Goal: Navigation & Orientation: Find specific page/section

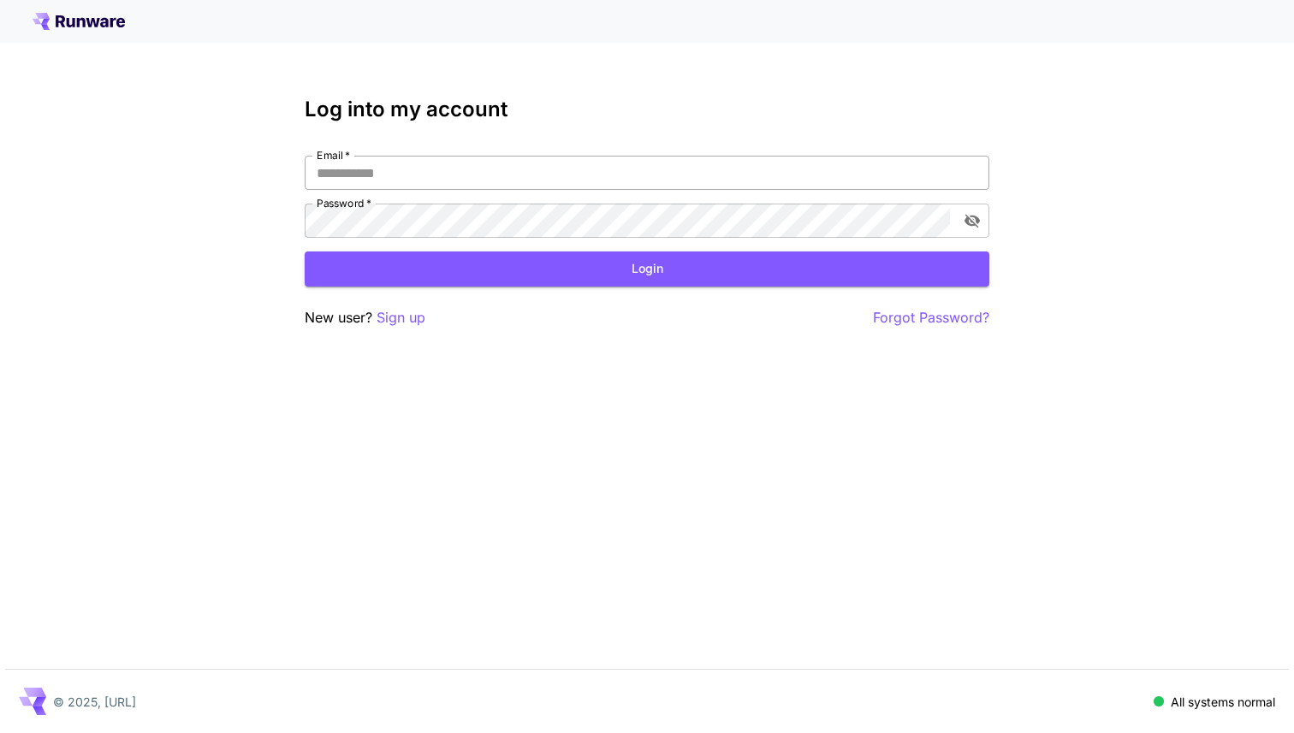
click at [466, 175] on input "Email   *" at bounding box center [647, 173] width 685 height 34
type input "**********"
click at [638, 276] on button "Login" at bounding box center [647, 269] width 685 height 35
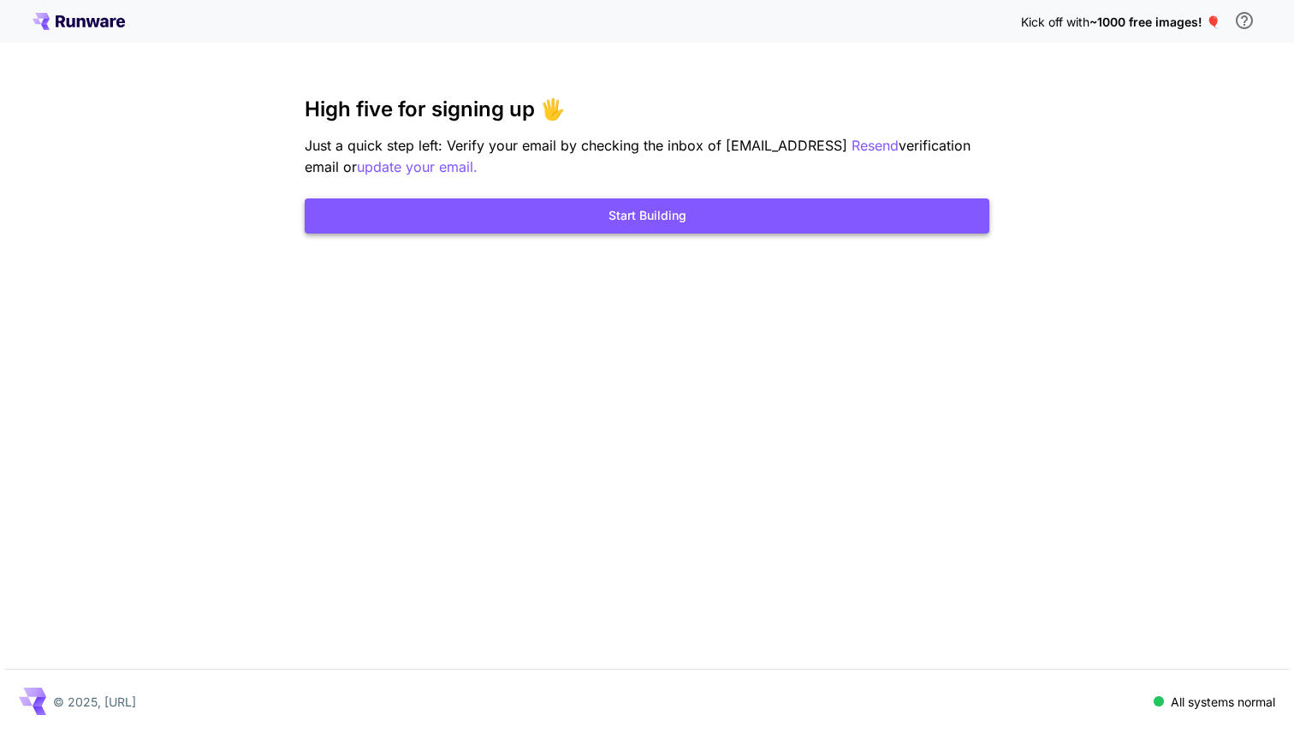
click at [418, 205] on button "Start Building" at bounding box center [647, 216] width 685 height 35
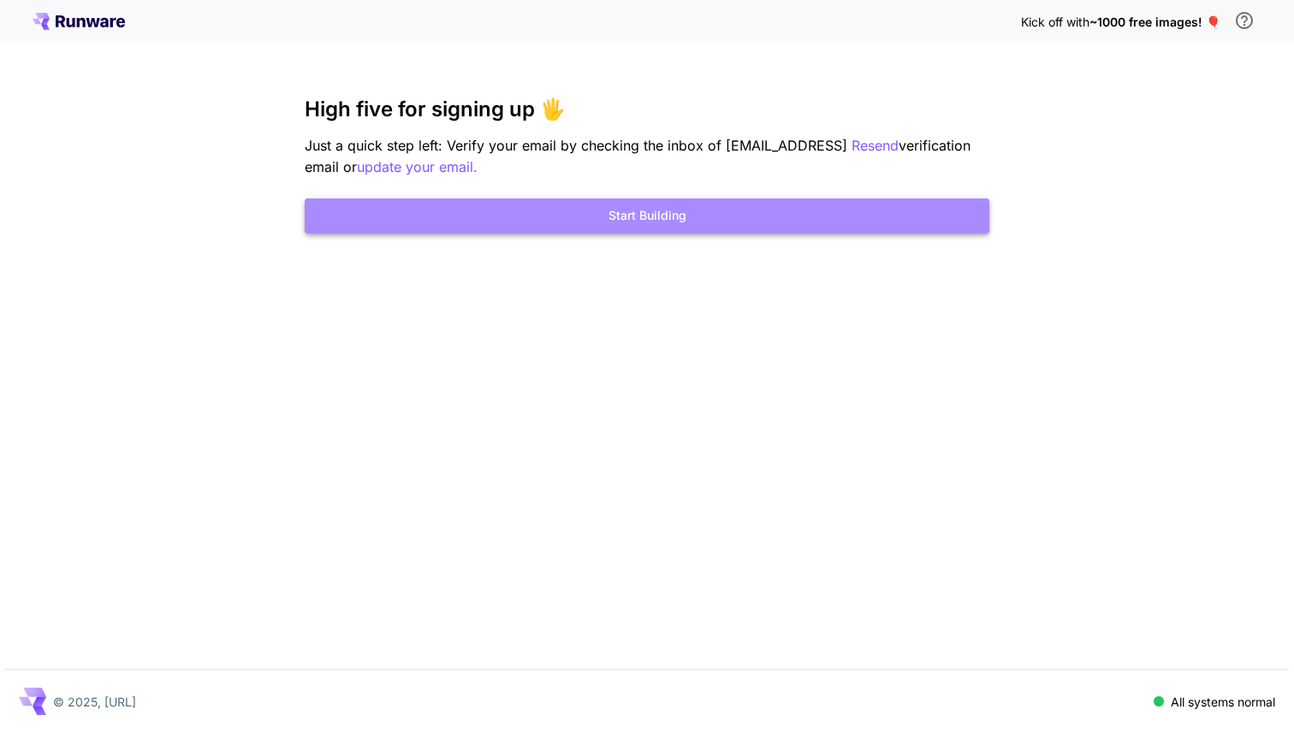
click at [720, 218] on button "Start Building" at bounding box center [647, 216] width 685 height 35
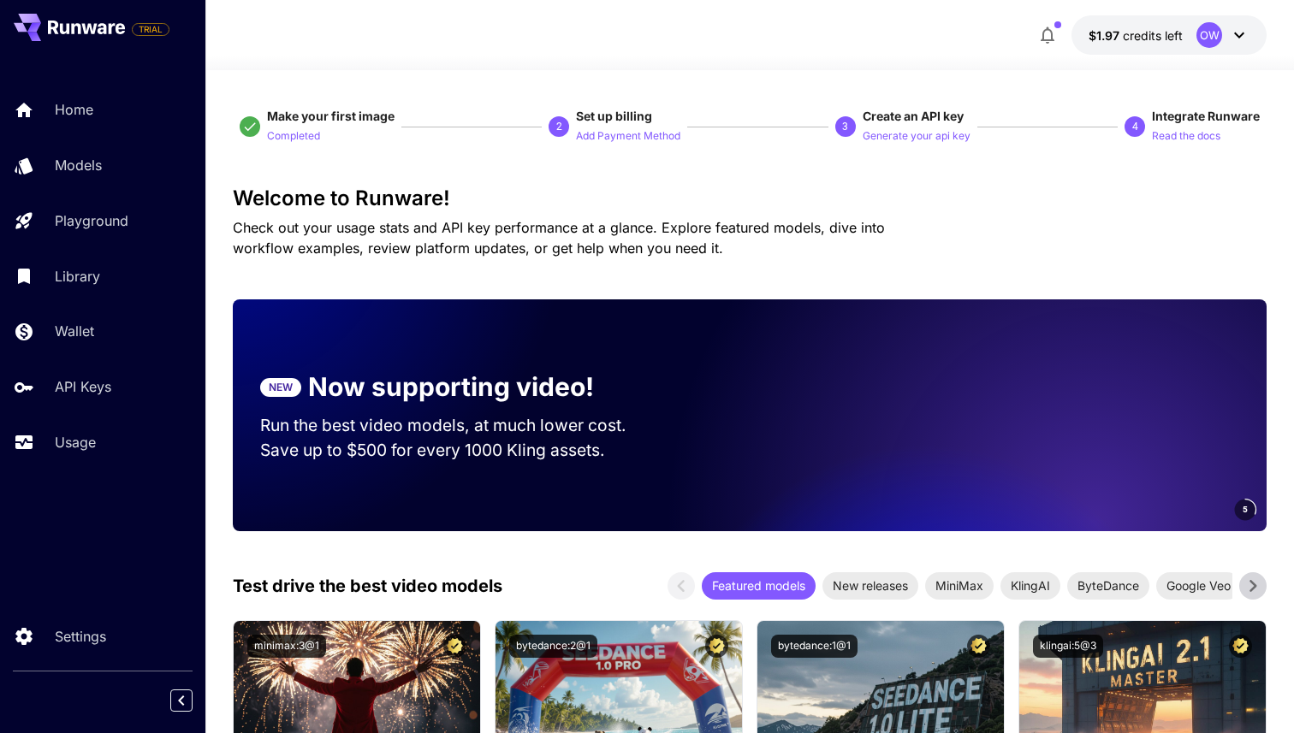
click at [1160, 33] on span "credits left" at bounding box center [1153, 35] width 60 height 15
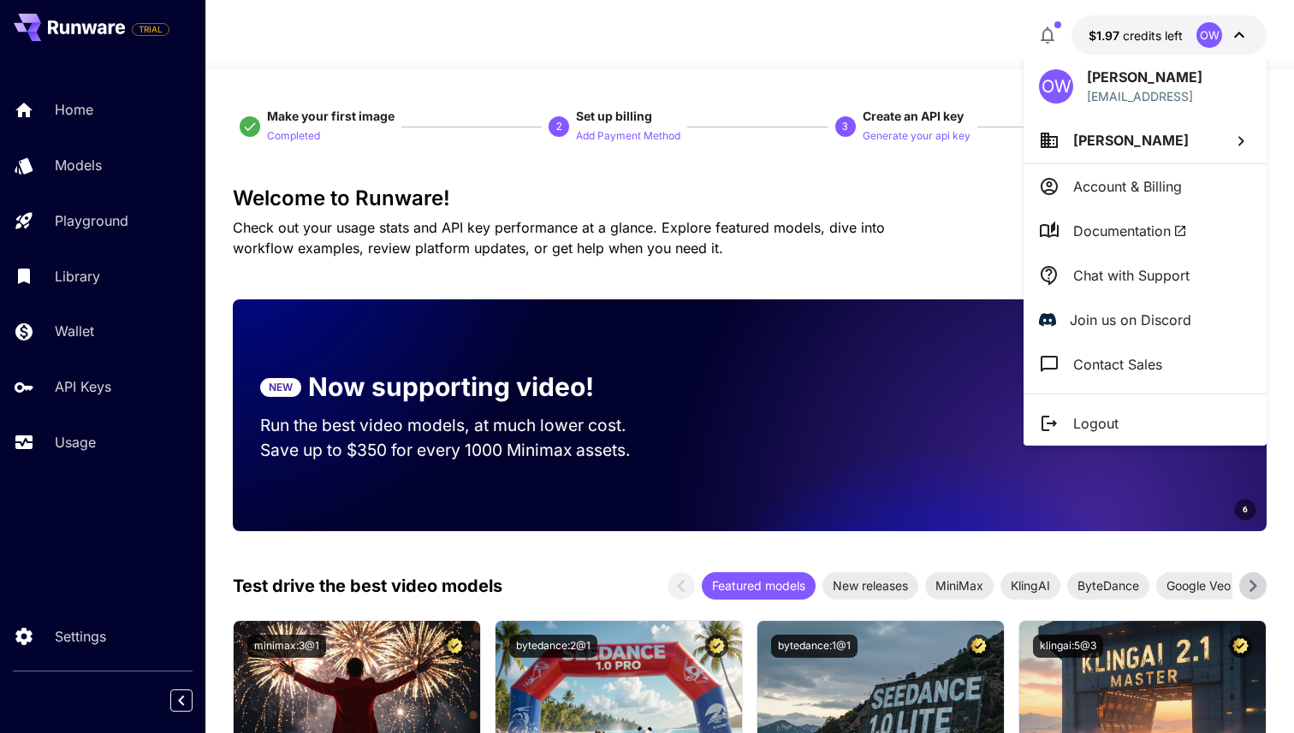
click at [1135, 193] on p "Account & Billing" at bounding box center [1127, 186] width 109 height 21
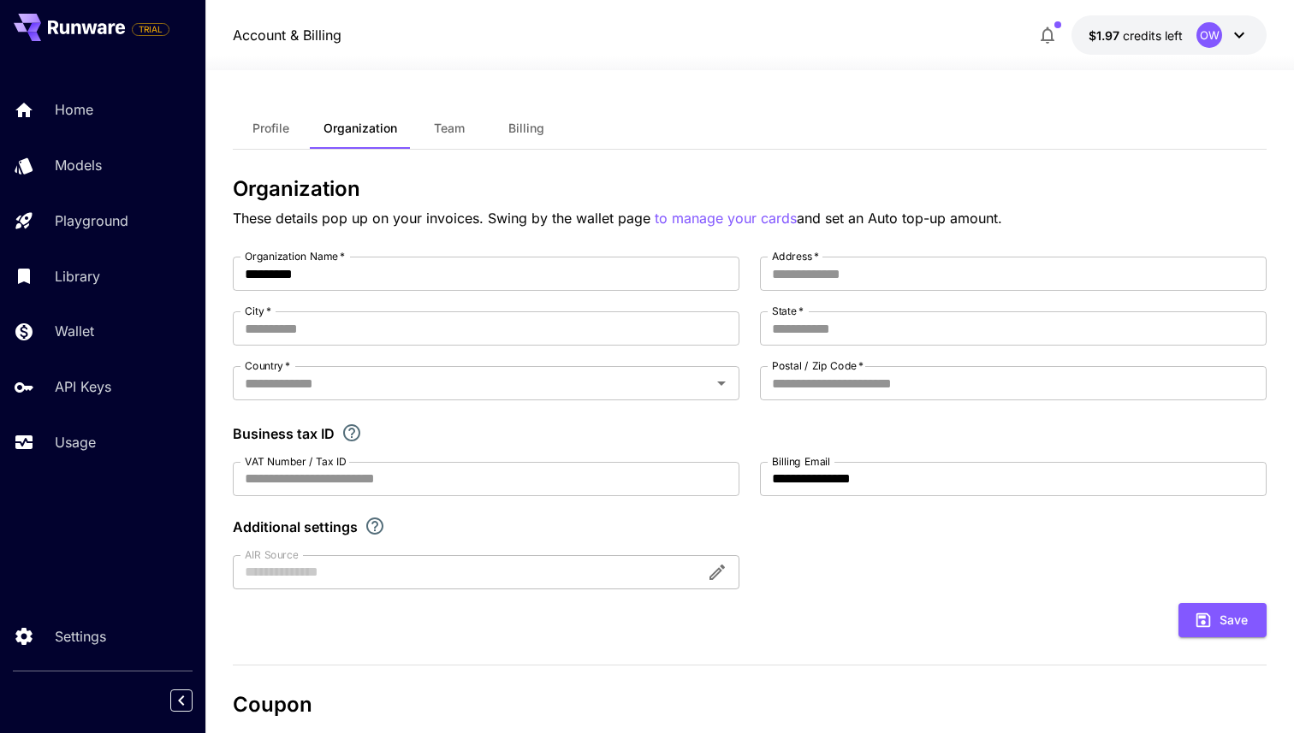
click at [1240, 39] on icon at bounding box center [1239, 35] width 21 height 21
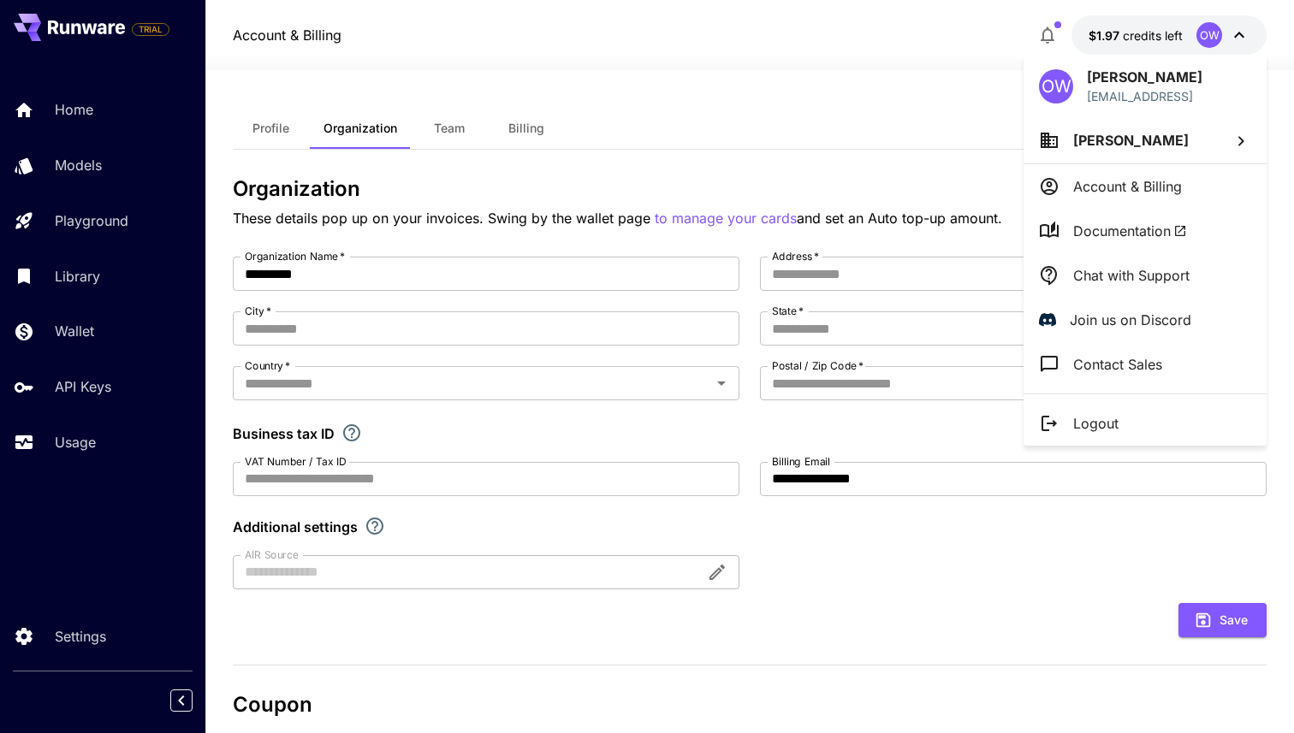
click at [791, 202] on div at bounding box center [647, 366] width 1294 height 733
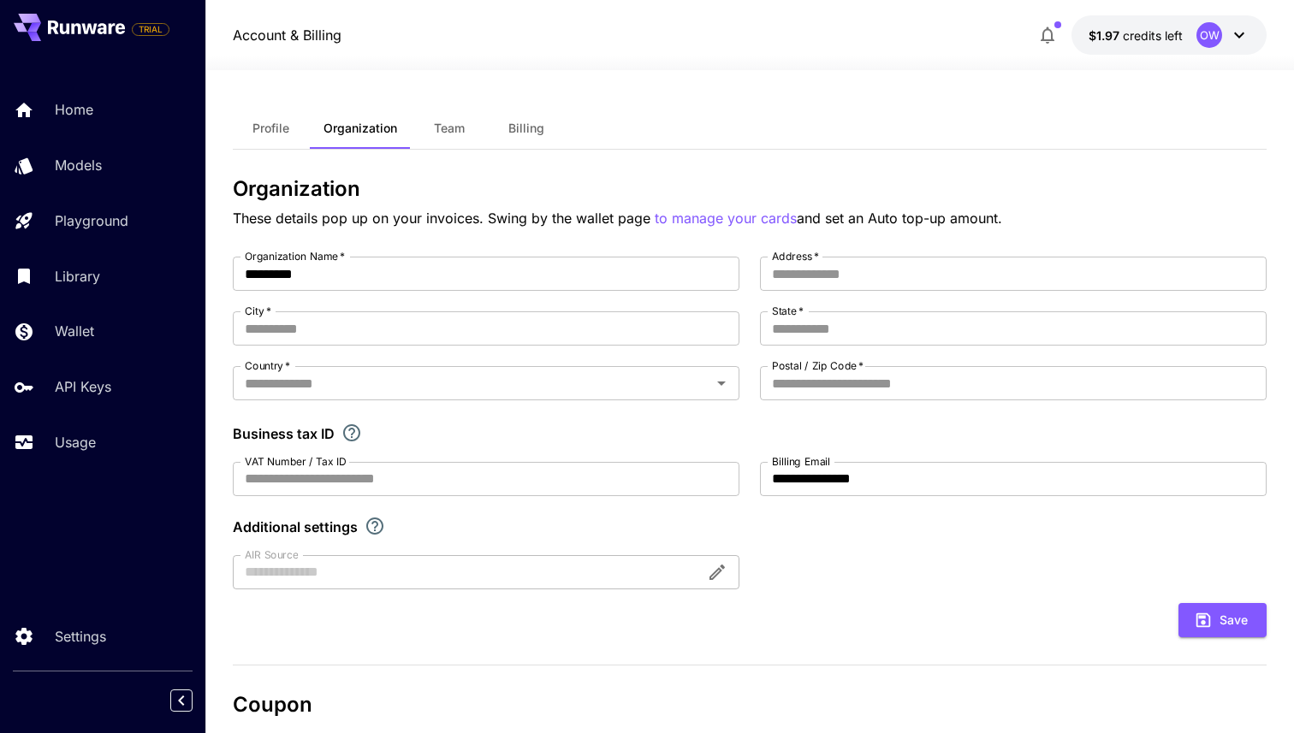
click at [530, 124] on span "Billing" at bounding box center [526, 128] width 36 height 15
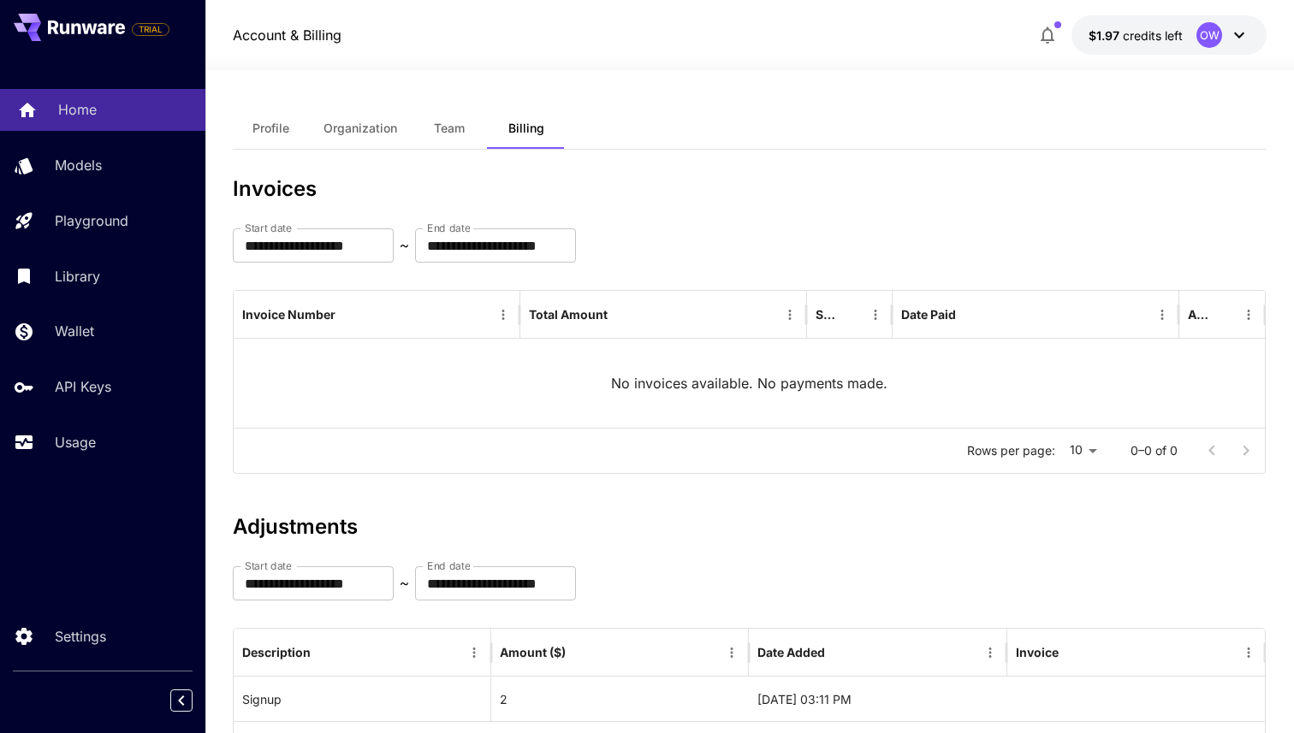
click at [97, 114] on div "Home" at bounding box center [125, 109] width 134 height 21
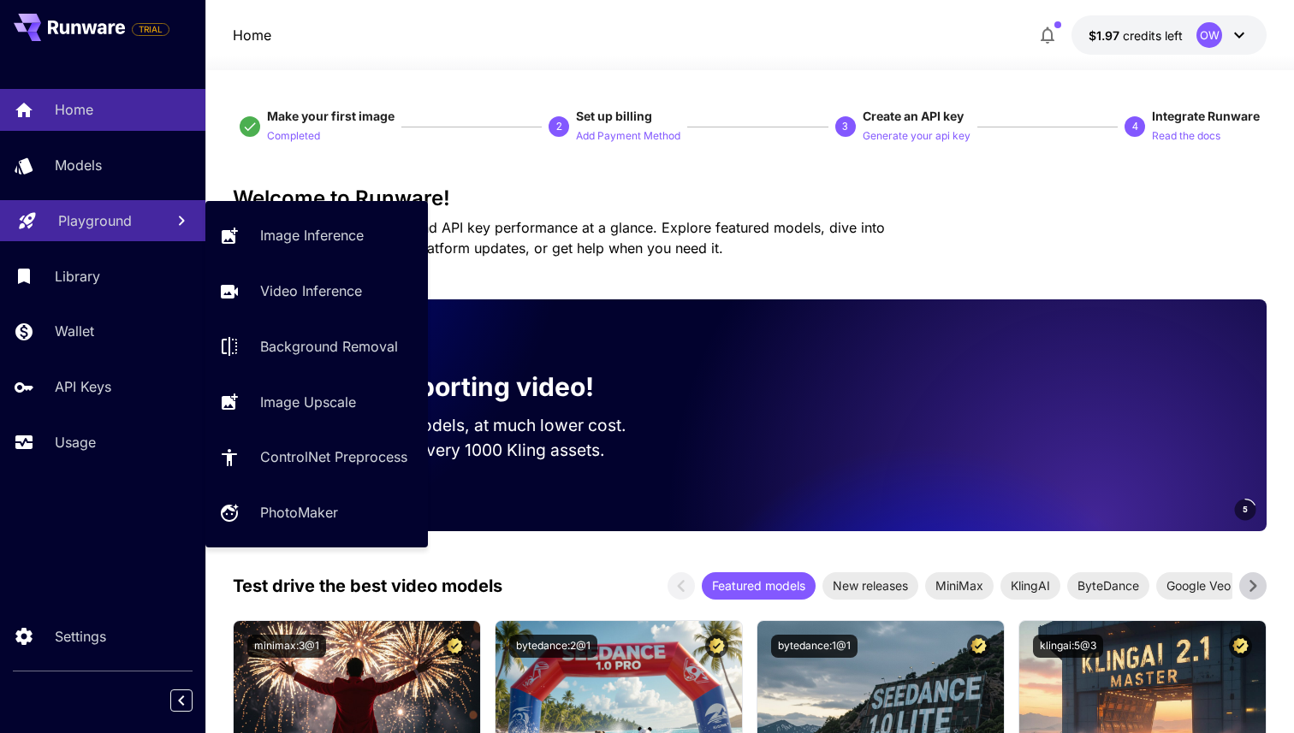
click at [88, 215] on p "Playground" at bounding box center [95, 221] width 74 height 21
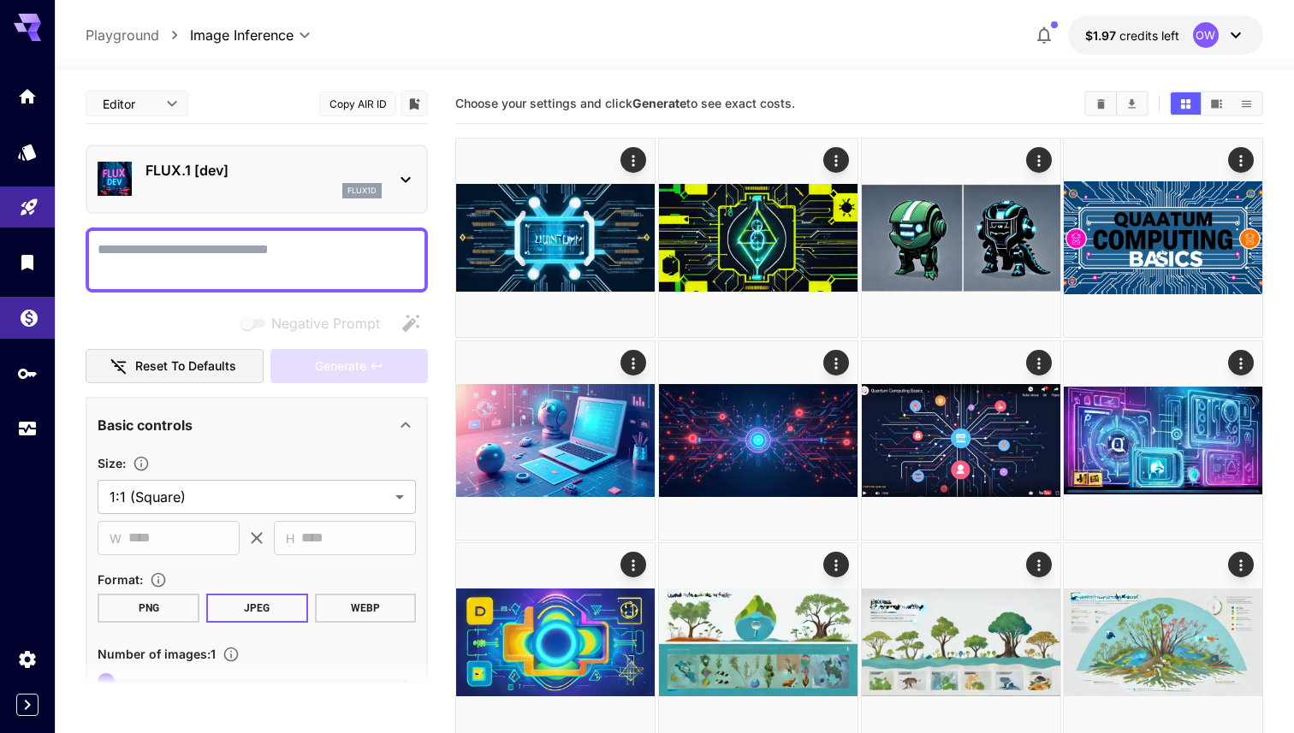
click at [23, 329] on link at bounding box center [27, 318] width 55 height 42
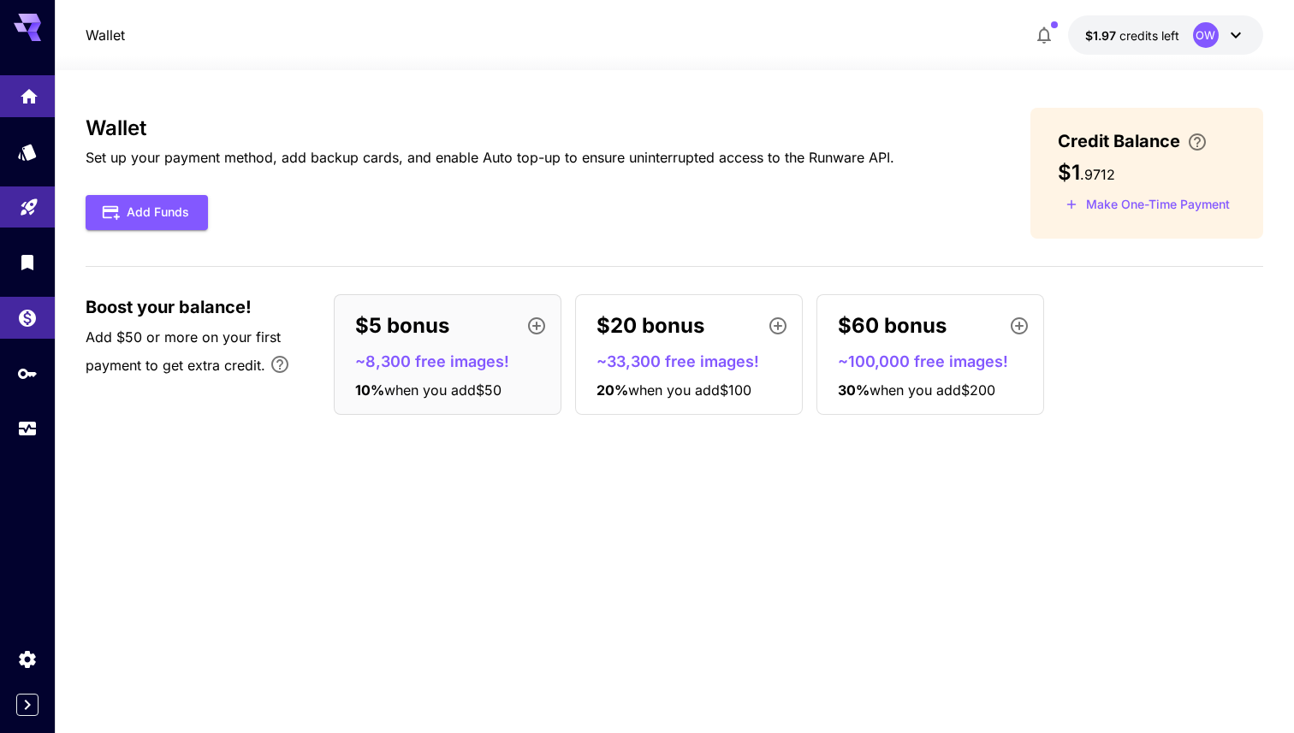
click at [20, 110] on link at bounding box center [27, 96] width 55 height 42
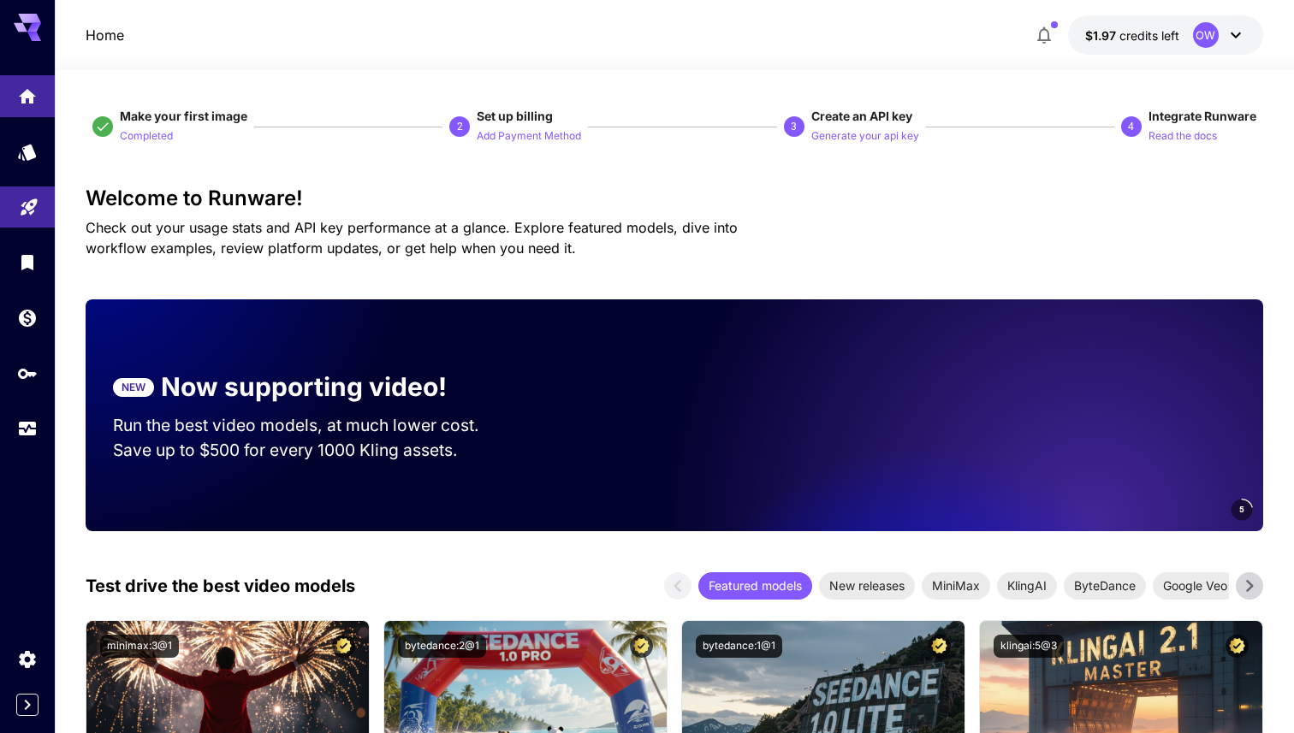
click at [27, 28] on icon at bounding box center [27, 27] width 27 height 27
click at [26, 157] on icon "Models" at bounding box center [29, 147] width 21 height 21
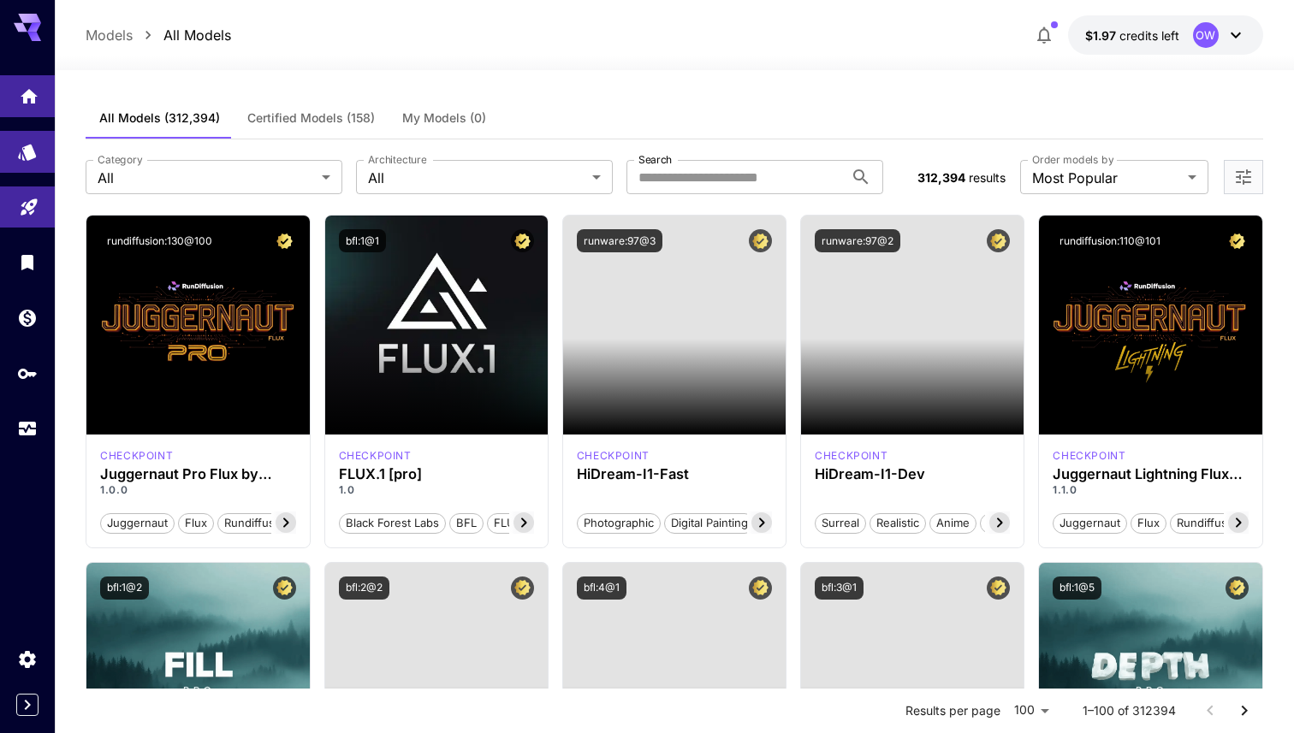
click at [31, 84] on icon "Home" at bounding box center [29, 91] width 21 height 21
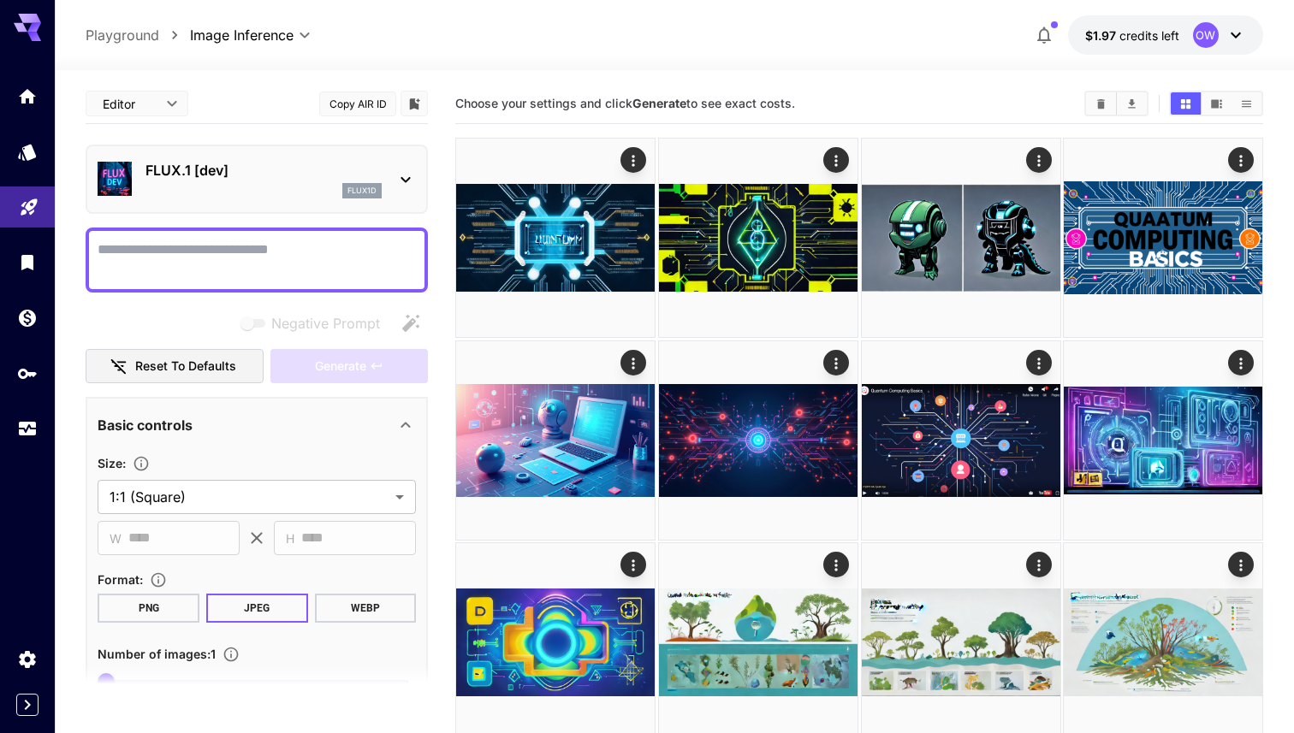
click at [212, 172] on p "FLUX.1 [dev]" at bounding box center [263, 170] width 236 height 21
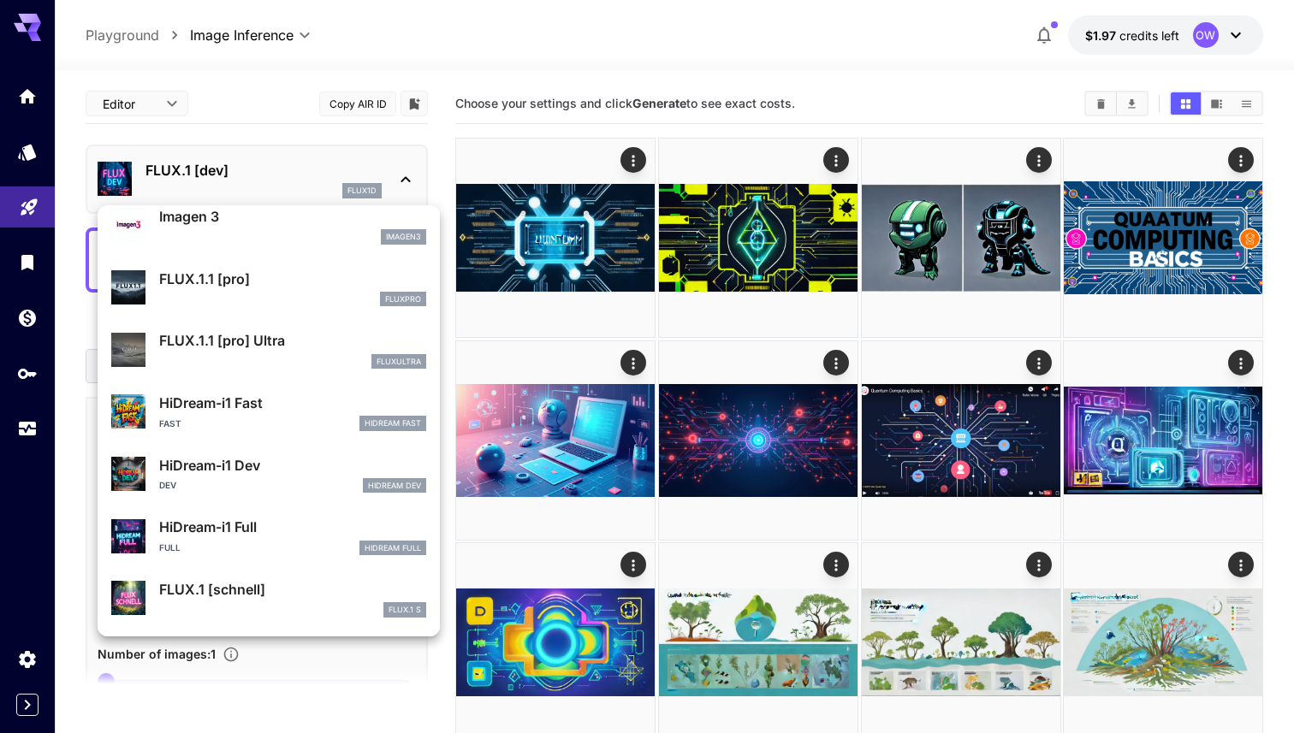
scroll to position [885, 0]
click at [442, 121] on div at bounding box center [647, 366] width 1294 height 733
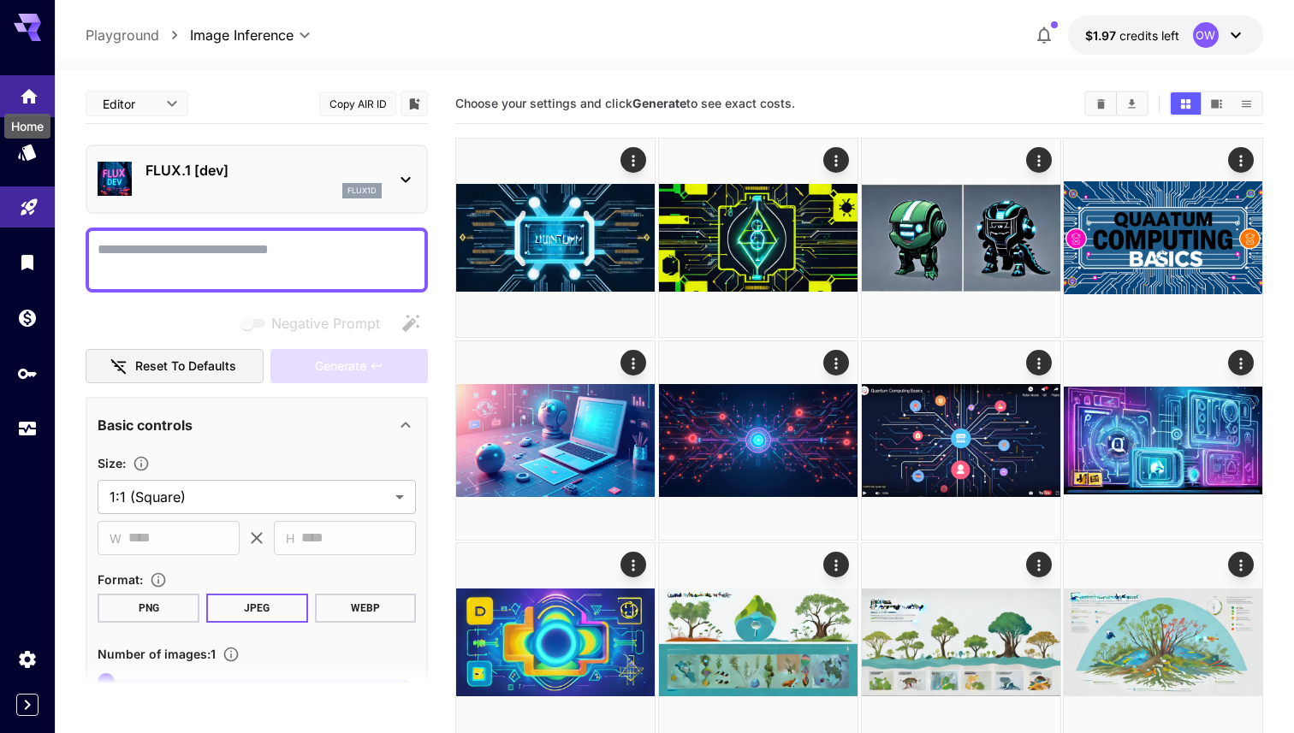
click at [20, 87] on icon "Home" at bounding box center [29, 91] width 21 height 21
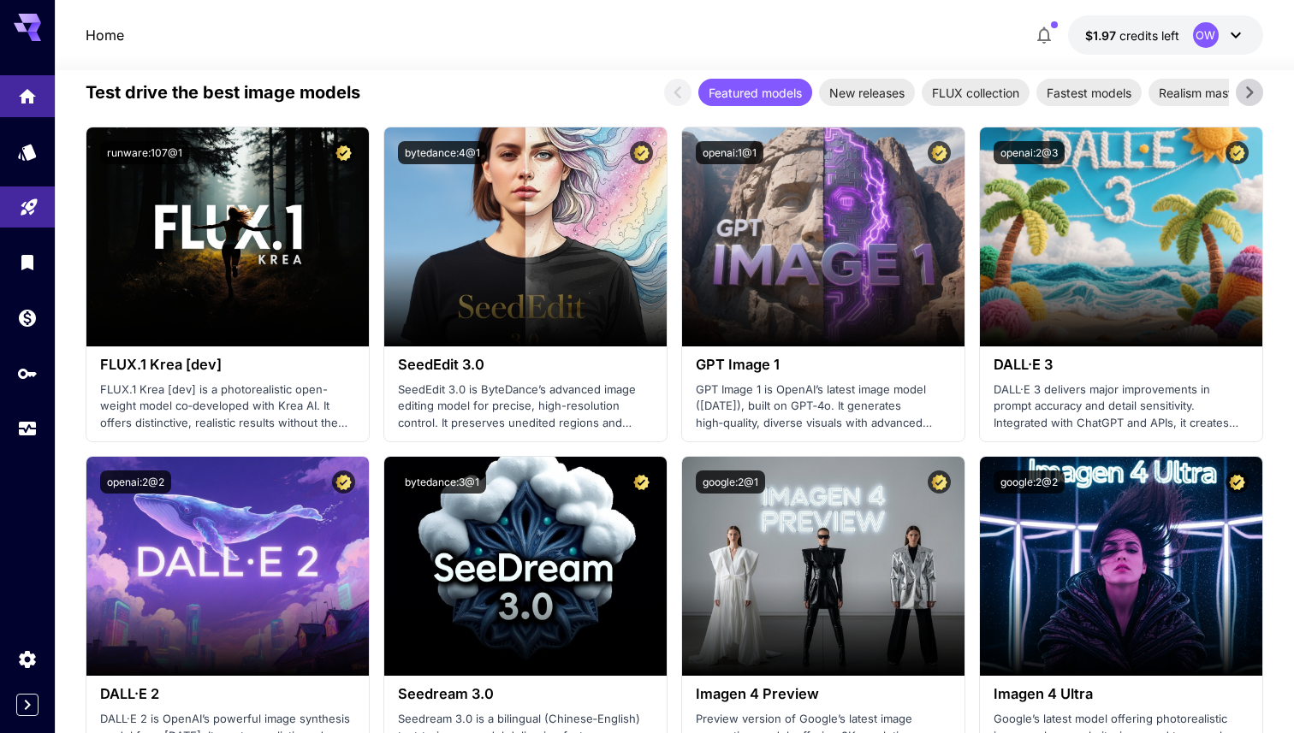
scroll to position [2205, 0]
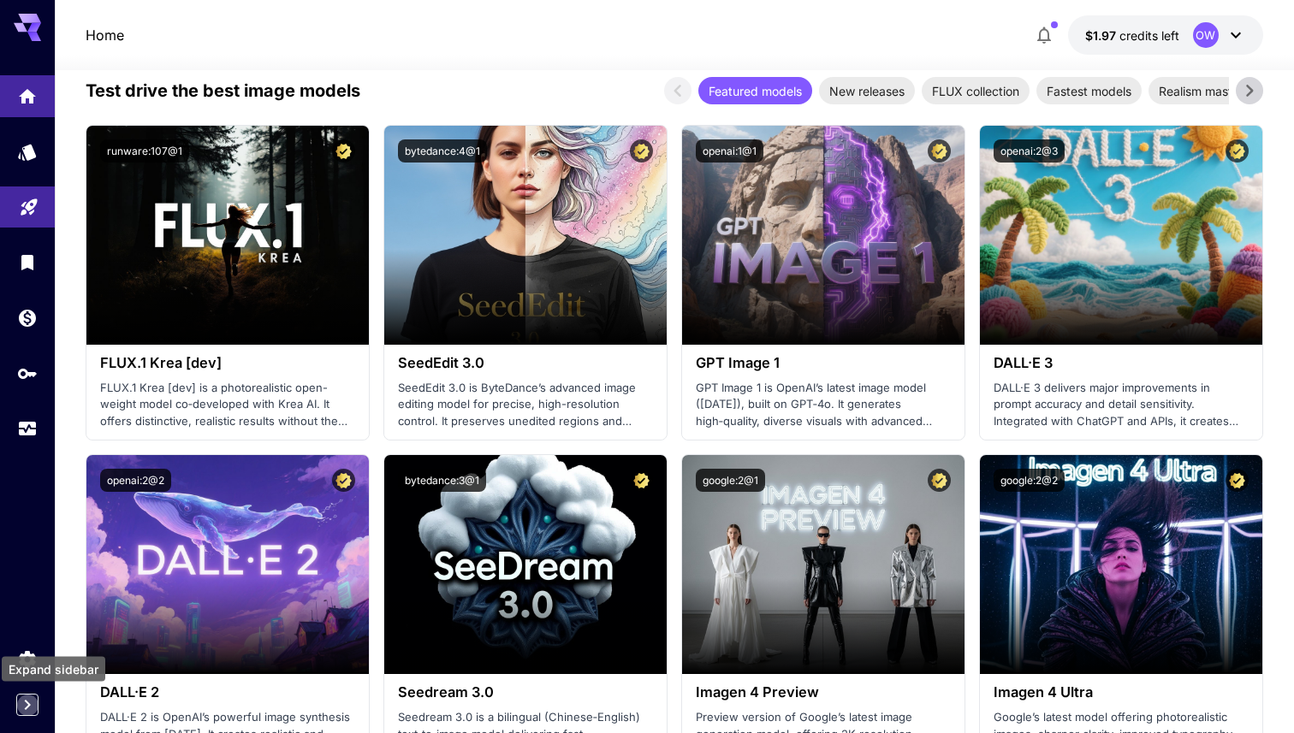
click at [33, 704] on icon "Expand sidebar" at bounding box center [27, 705] width 21 height 21
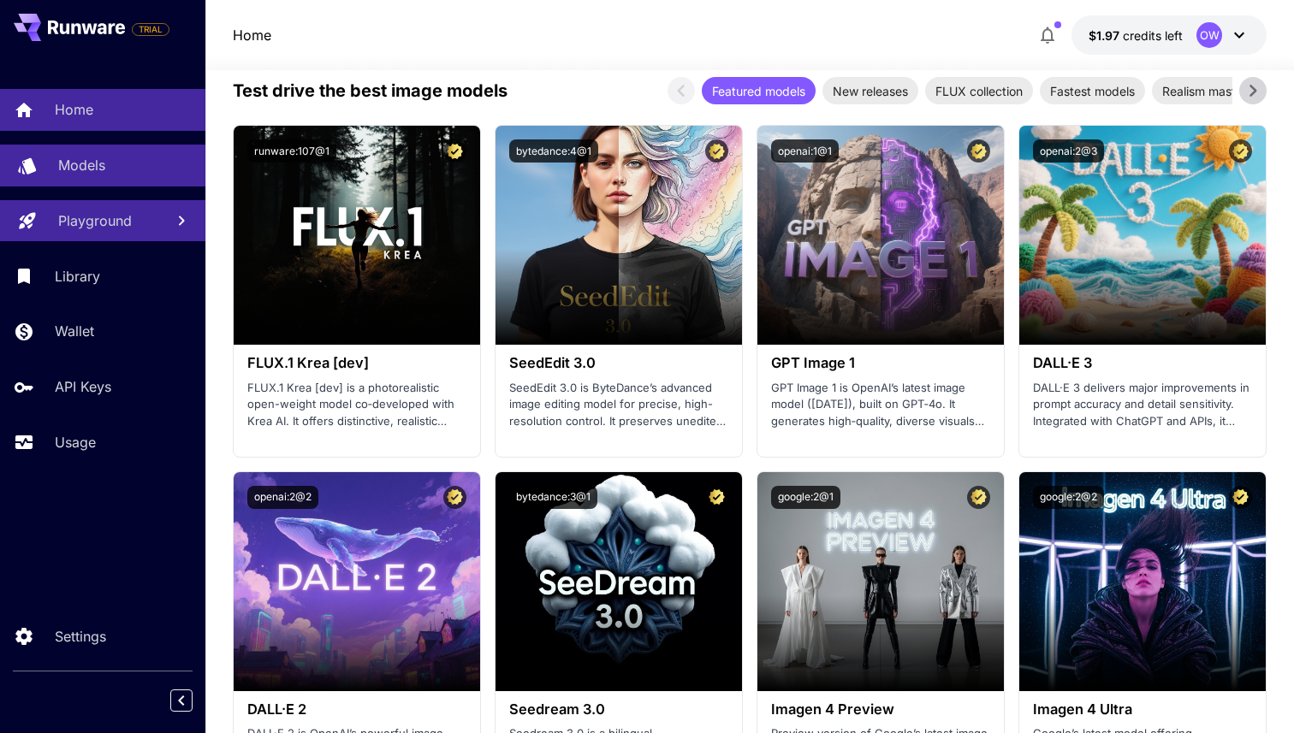
click at [155, 166] on div "Models" at bounding box center [125, 165] width 134 height 21
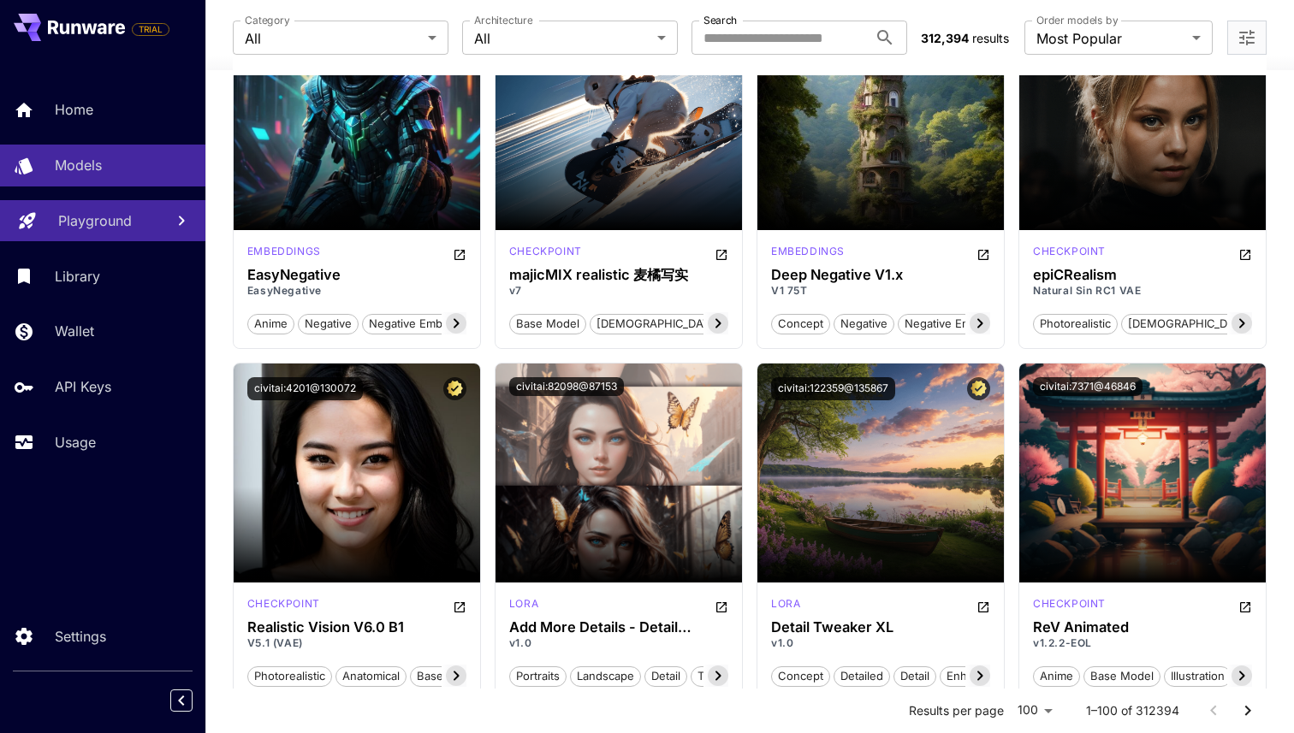
scroll to position [2646, 0]
